Goal: Task Accomplishment & Management: Complete application form

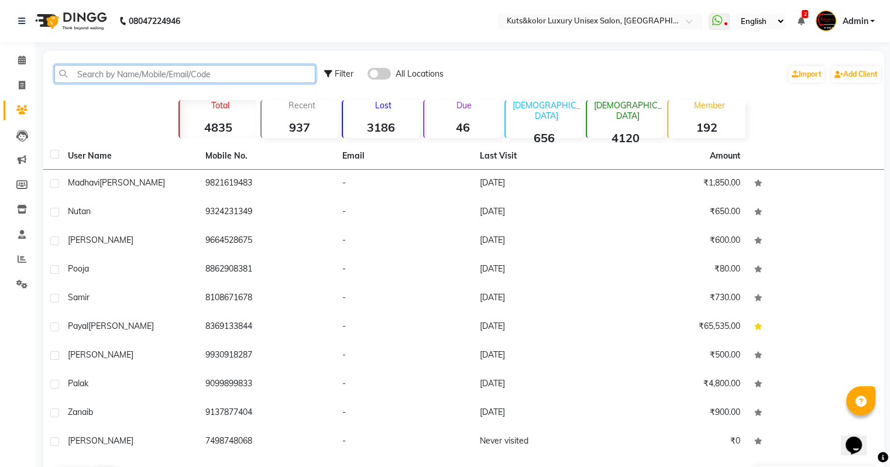
click at [141, 75] on input "text" at bounding box center [184, 74] width 261 height 18
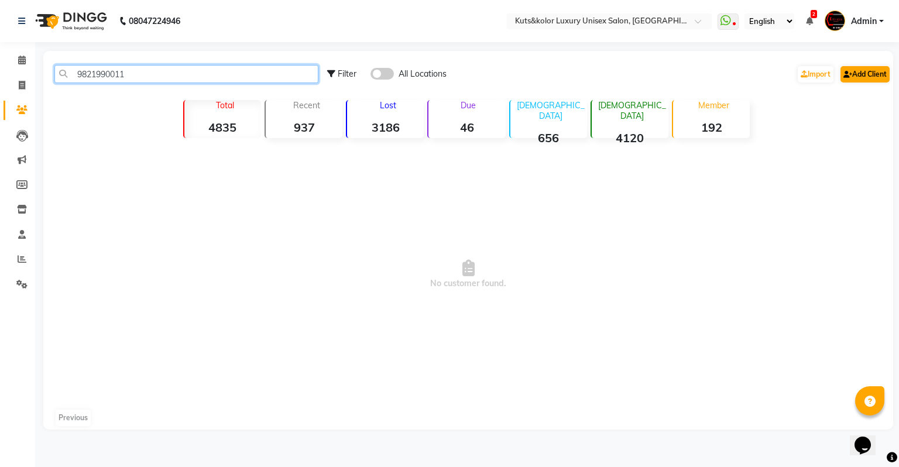
type input "9821990011"
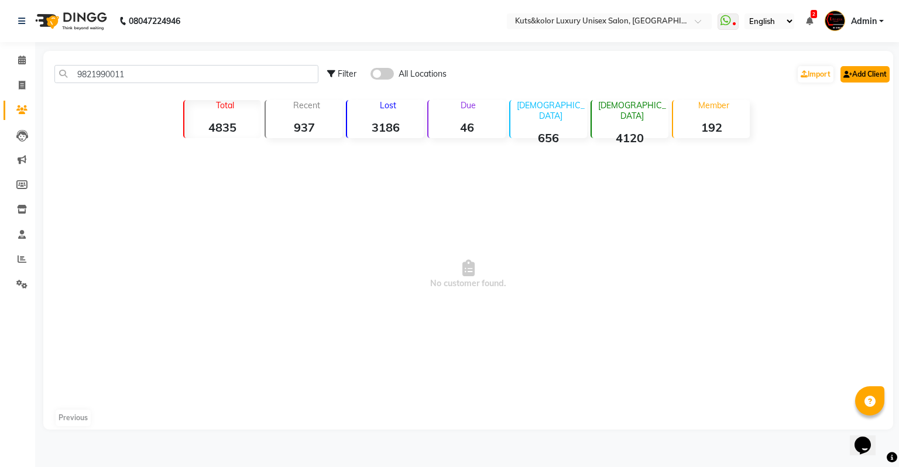
click at [865, 74] on link "Add Client" at bounding box center [864, 74] width 49 height 16
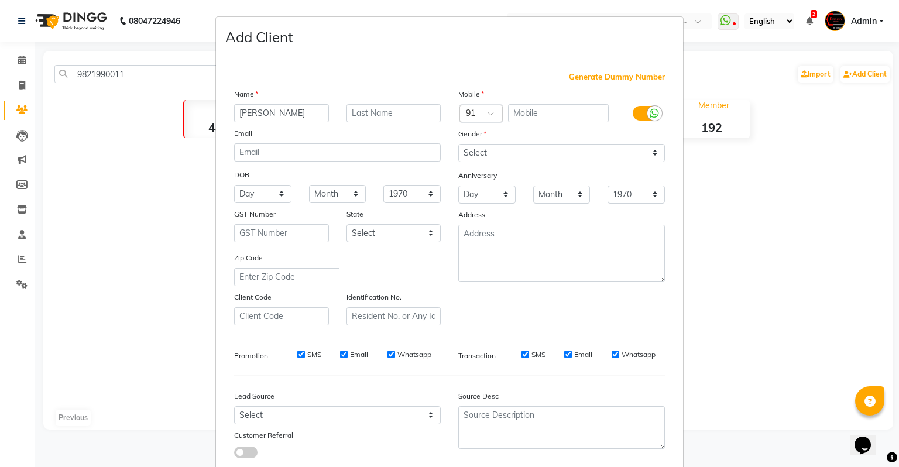
type input "[PERSON_NAME]"
click at [369, 115] on input "text" at bounding box center [393, 113] width 95 height 18
type input "[PERSON_NAME]"
click at [496, 158] on select "Select [DEMOGRAPHIC_DATA] [DEMOGRAPHIC_DATA] Other Prefer Not To Say" at bounding box center [561, 153] width 207 height 18
select select "[DEMOGRAPHIC_DATA]"
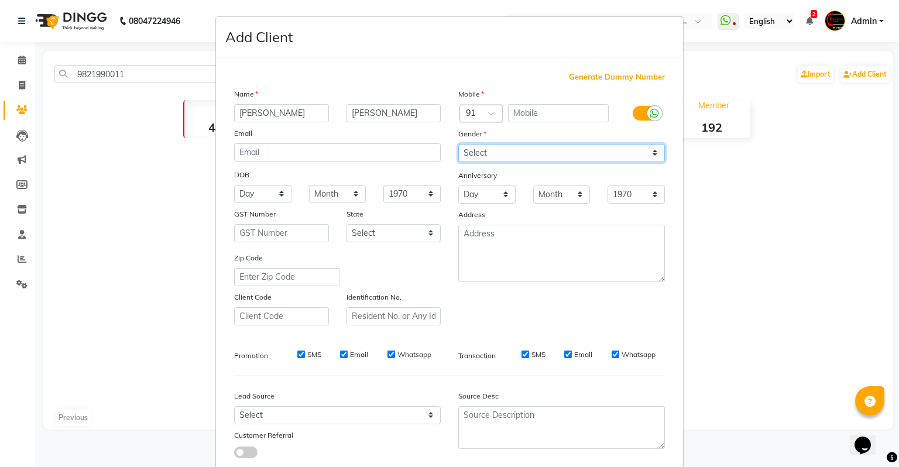
click at [458, 145] on select "Select [DEMOGRAPHIC_DATA] [DEMOGRAPHIC_DATA] Other Prefer Not To Say" at bounding box center [561, 153] width 207 height 18
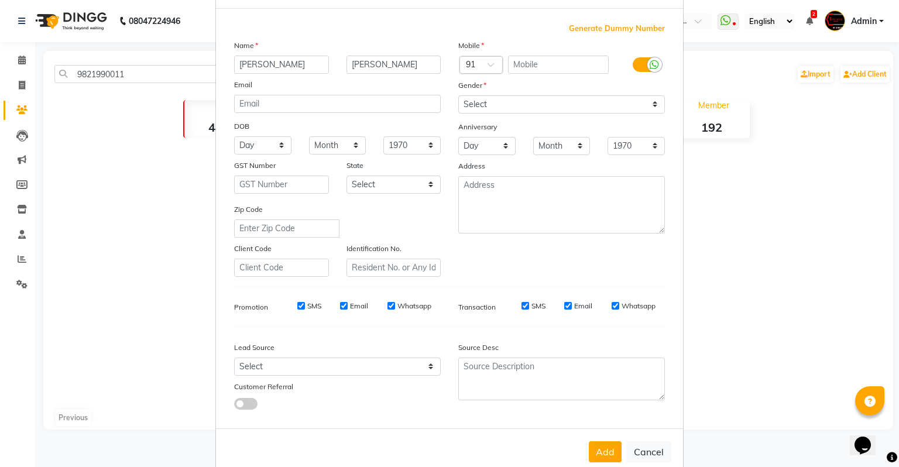
scroll to position [78, 0]
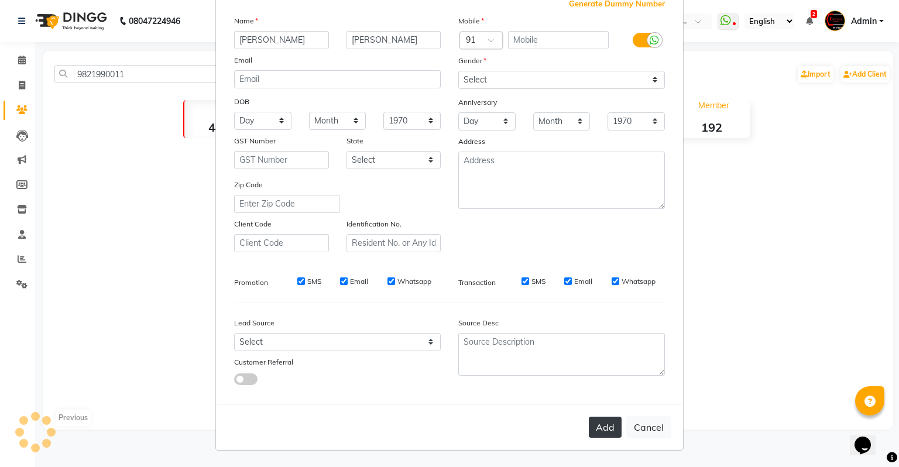
click at [603, 434] on button "Add" at bounding box center [605, 427] width 33 height 21
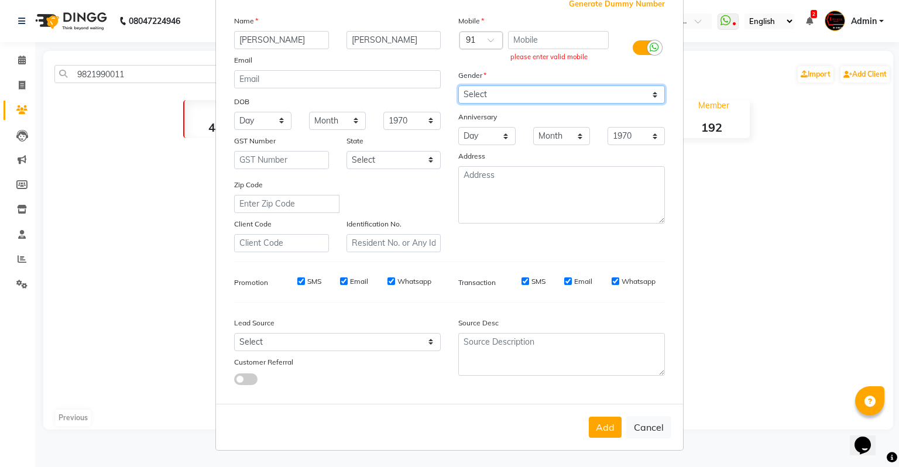
click at [486, 90] on select "Select [DEMOGRAPHIC_DATA] [DEMOGRAPHIC_DATA] Other Prefer Not To Say" at bounding box center [561, 94] width 207 height 18
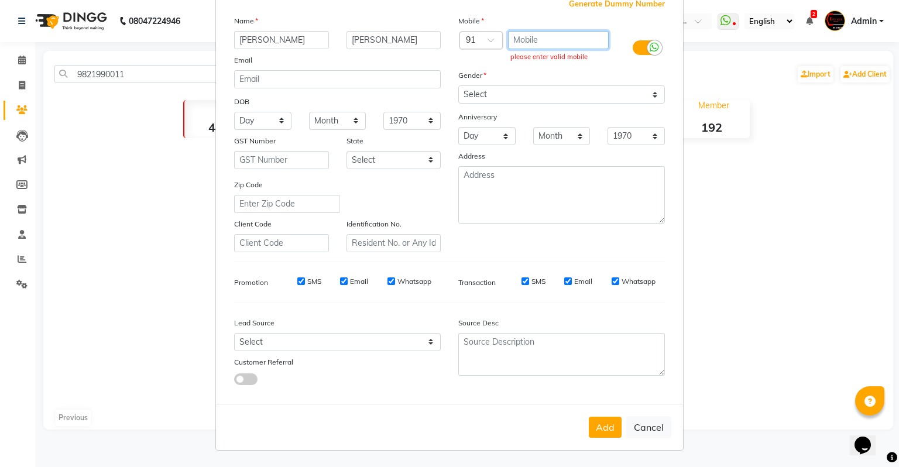
click at [521, 40] on input "text" at bounding box center [558, 40] width 101 height 18
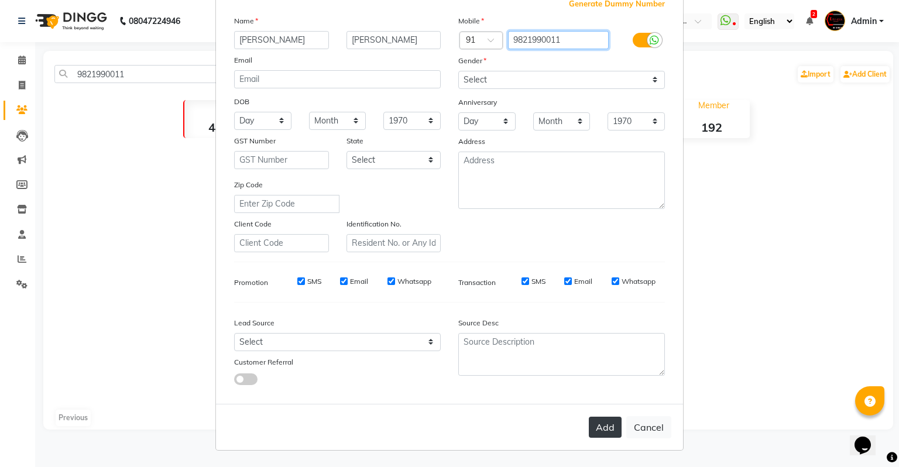
type input "9821990011"
click at [608, 434] on button "Add" at bounding box center [605, 427] width 33 height 21
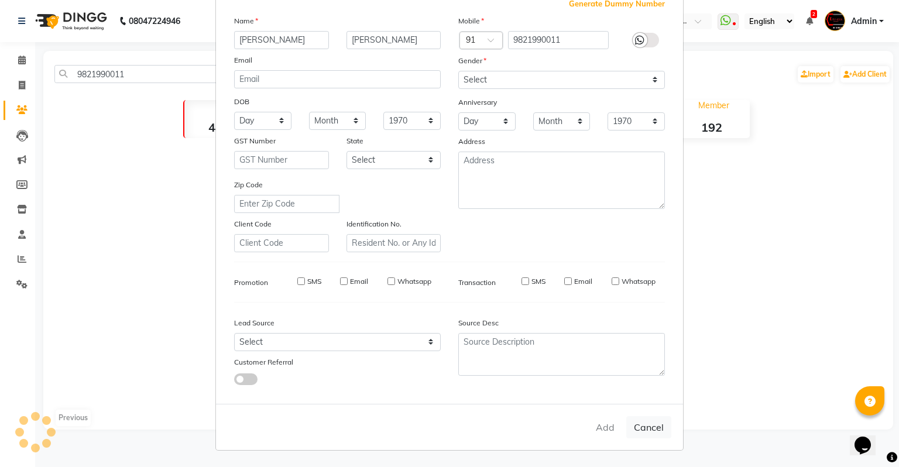
select select
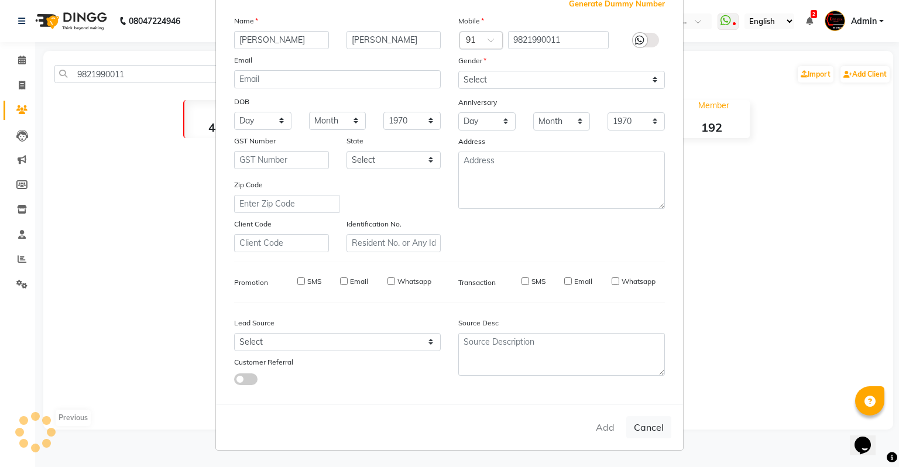
select select
checkbox input "false"
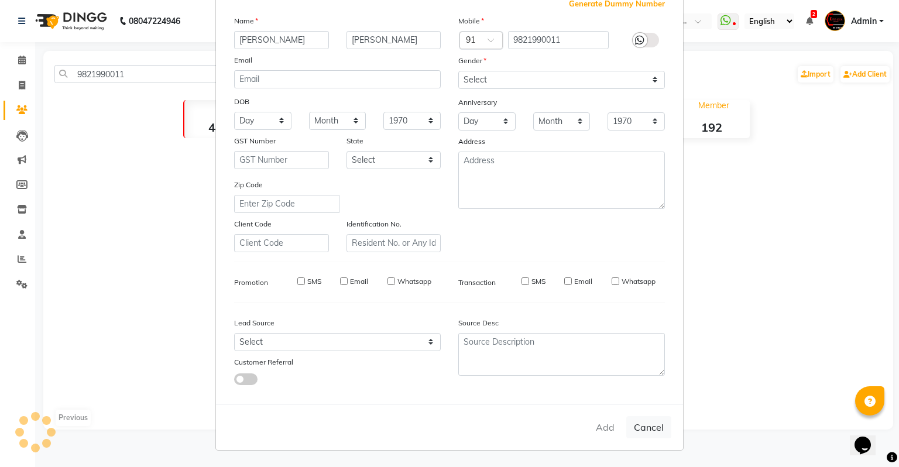
checkbox input "false"
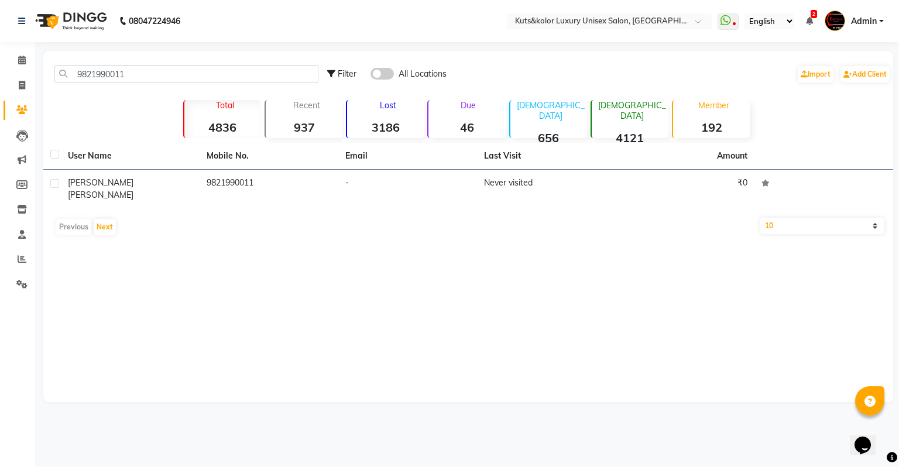
click at [585, 411] on main "9821990011 Filter All Locations Import Add Client Total 4836 Recent 937 Lost 31…" at bounding box center [467, 235] width 864 height 369
click at [562, 411] on main "9821990011 Filter All Locations Import Add Client Total 4836 Recent 937 Lost 31…" at bounding box center [467, 235] width 864 height 369
click at [767, 313] on div "9821990011 Filter All Locations Import Add Client Total 4836 Recent 937 Lost 31…" at bounding box center [468, 226] width 850 height 351
